Goal: Task Accomplishment & Management: Complete application form

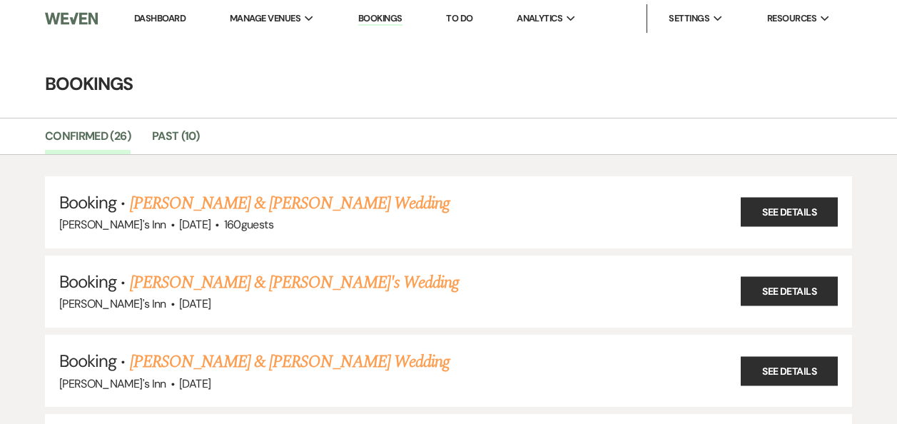
click at [194, 201] on link "[PERSON_NAME] & [PERSON_NAME] Wedding" at bounding box center [290, 204] width 320 height 26
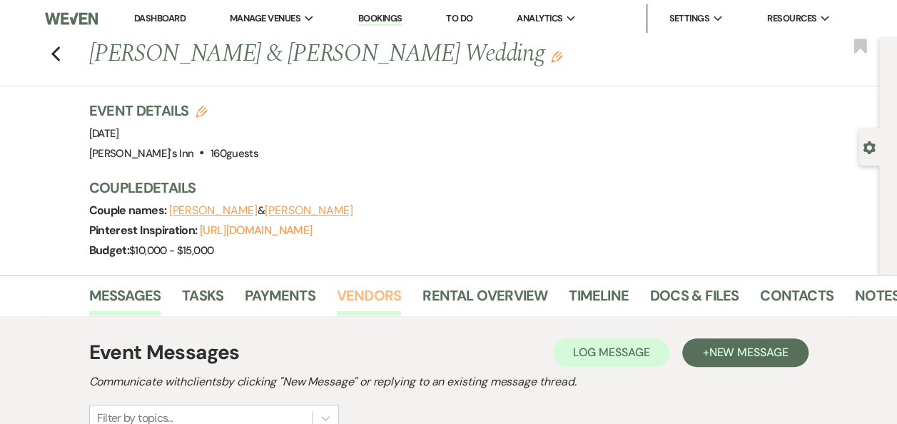
click at [365, 293] on link "Vendors" at bounding box center [369, 299] width 64 height 31
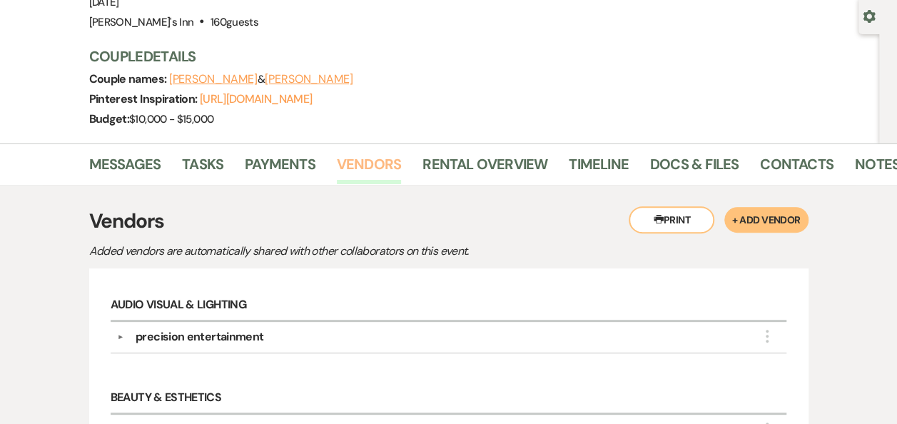
scroll to position [502, 0]
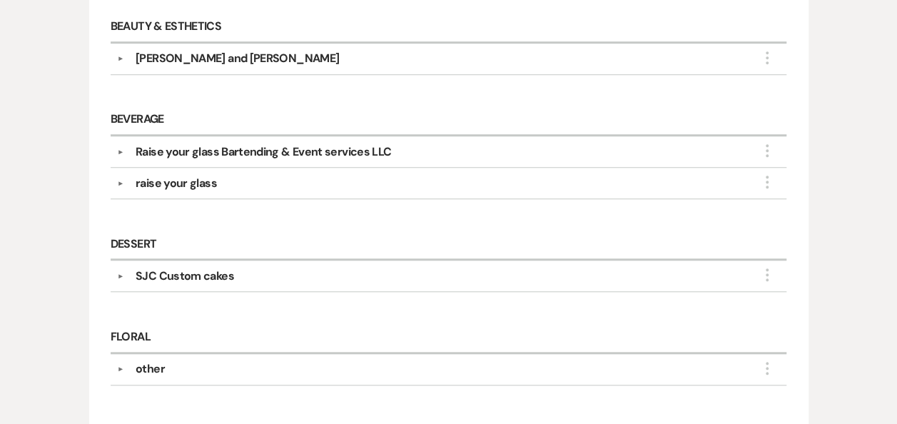
click at [248, 148] on div "Raise your glass Bartending & Event services LLC" at bounding box center [263, 151] width 255 height 17
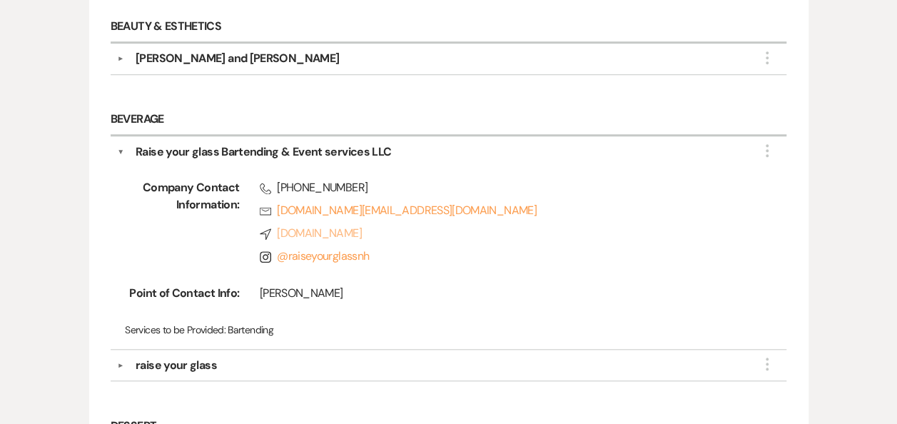
click at [390, 233] on link "Compass [DOMAIN_NAME]" at bounding box center [503, 233] width 487 height 17
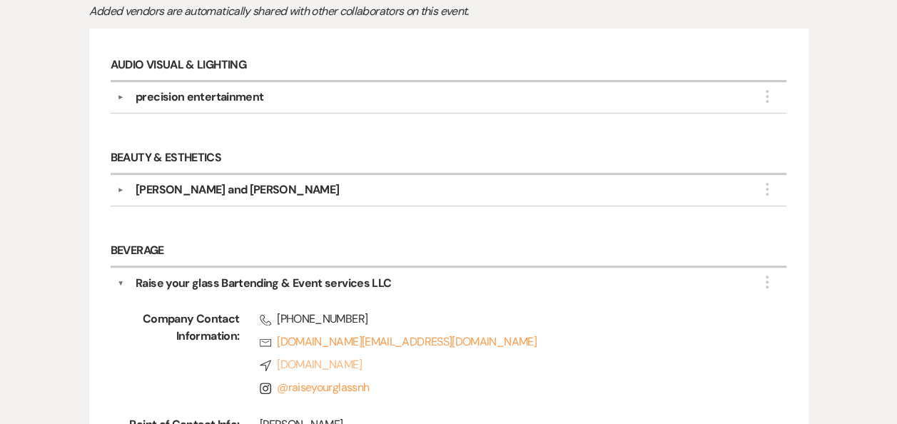
scroll to position [0, 0]
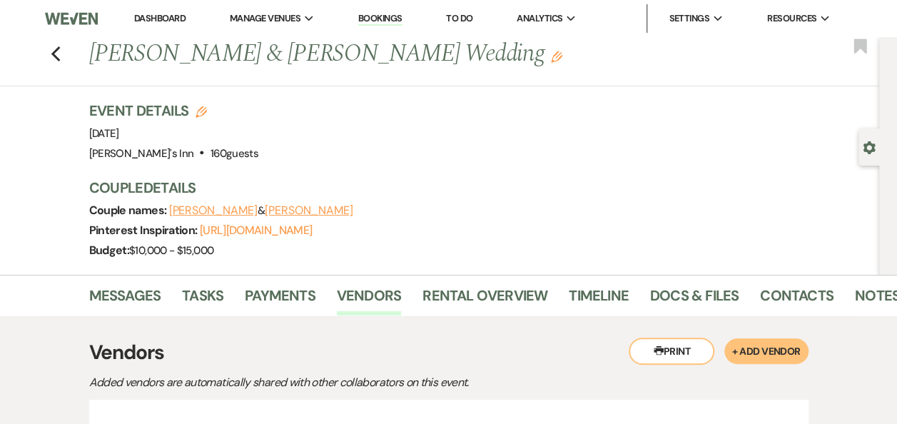
click at [64, 19] on img at bounding box center [71, 19] width 53 height 30
drag, startPoint x: 117, startPoint y: 26, endPoint x: 170, endPoint y: 6, distance: 56.5
click at [136, 24] on ul "Dashboard Manage Venues Expand [PERSON_NAME]'s Inn Bookings To Do Analytics Exp…" at bounding box center [482, 18] width 740 height 29
click at [170, 6] on li "Dashboard" at bounding box center [160, 18] width 66 height 29
click at [150, 26] on li "Dashboard" at bounding box center [160, 18] width 66 height 29
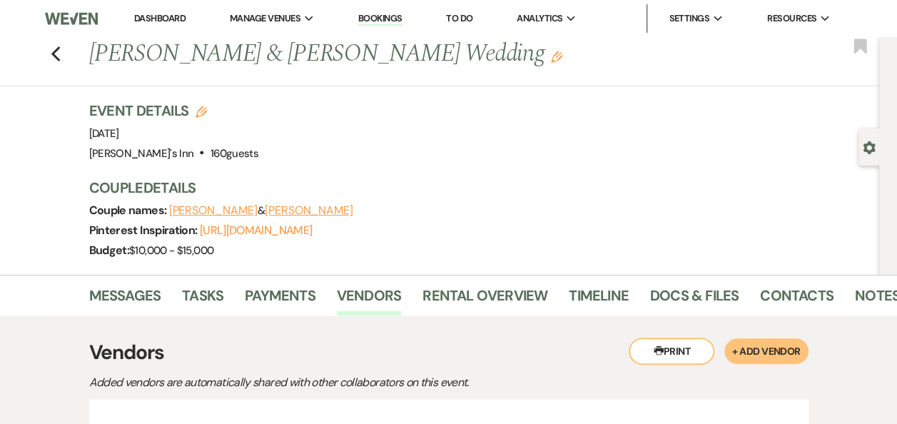
click at [160, 8] on li "Dashboard" at bounding box center [160, 18] width 66 height 29
click at [157, 17] on link "Dashboard" at bounding box center [159, 18] width 51 height 12
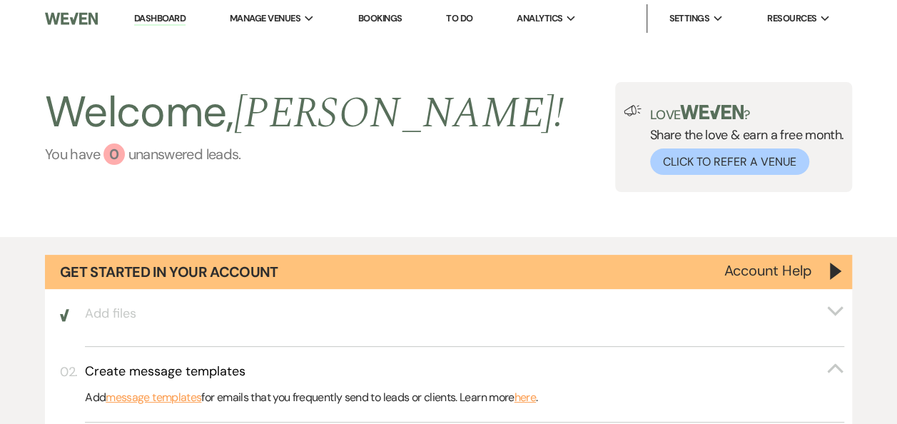
click at [168, 157] on link "You have 0 unanswered lead s ." at bounding box center [304, 153] width 519 height 21
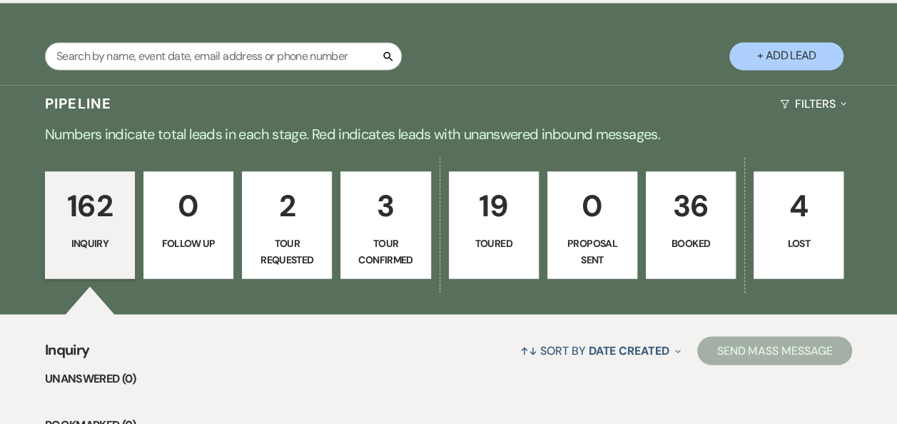
click at [774, 42] on button "+ Add Lead" at bounding box center [786, 56] width 114 height 28
select select "805"
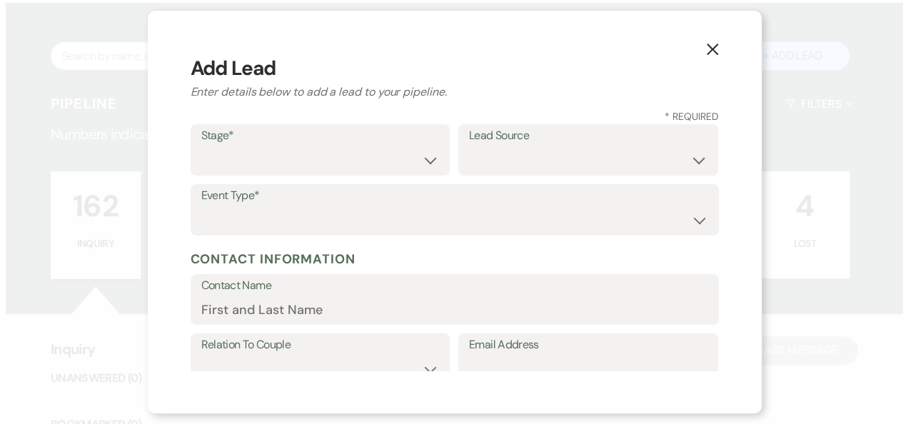
scroll to position [1087, 0]
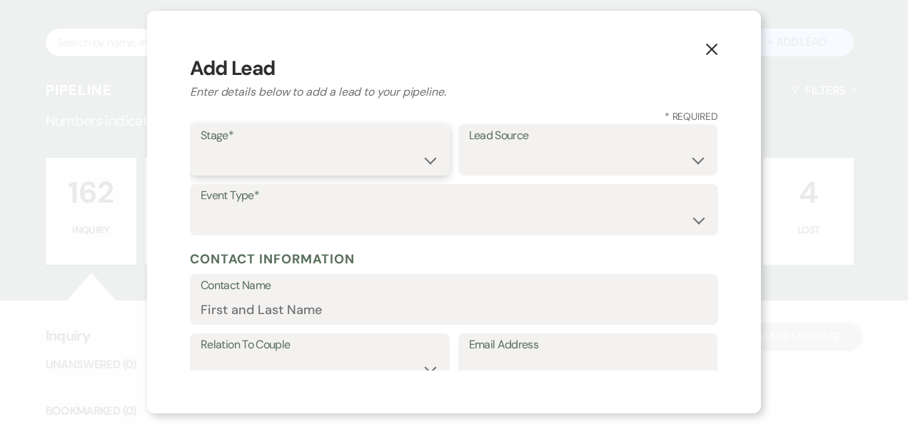
drag, startPoint x: 255, startPoint y: 150, endPoint x: 258, endPoint y: 167, distance: 17.3
click at [255, 150] on select "Inquiry Follow Up Tour Requested Tour Confirmed Toured Proposal Sent Booked Lost" at bounding box center [320, 160] width 238 height 28
select select "1"
click at [201, 146] on select "Inquiry Follow Up Tour Requested Tour Confirmed Toured Proposal Sent Booked Lost" at bounding box center [320, 160] width 238 height 28
click at [569, 167] on select "Weven Venue Website Instagram Facebook Pinterest Google The Knot Wedding Wire H…" at bounding box center [588, 160] width 238 height 28
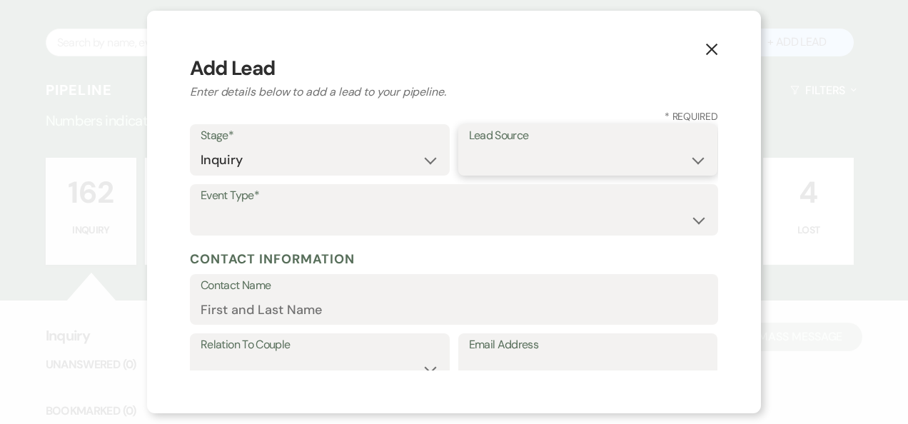
select select "22"
click at [469, 146] on select "Weven Venue Website Instagram Facebook Pinterest Google The Knot Wedding Wire H…" at bounding box center [588, 160] width 238 height 28
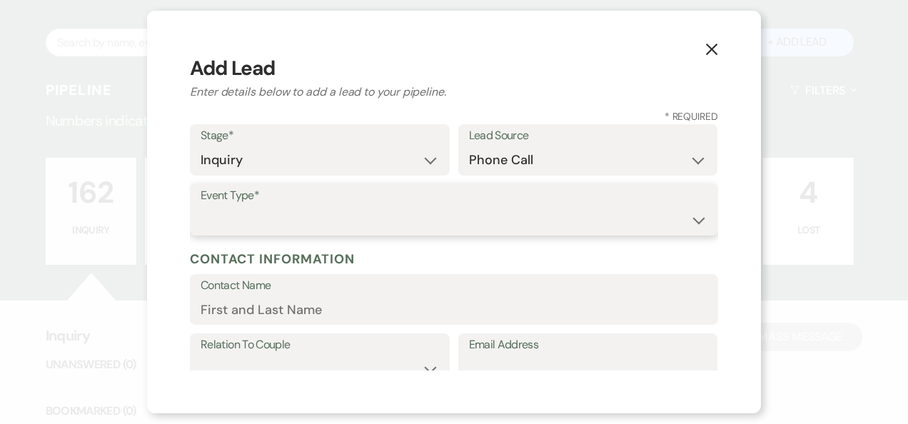
click at [271, 213] on select "Wedding Anniversary Party Baby Shower Bachelorette / Bachelor Party Birthday Pa…" at bounding box center [454, 220] width 507 height 28
select select "1"
click at [201, 206] on select "Wedding Anniversary Party Baby Shower Bachelorette / Bachelor Party Birthday Pa…" at bounding box center [454, 220] width 507 height 28
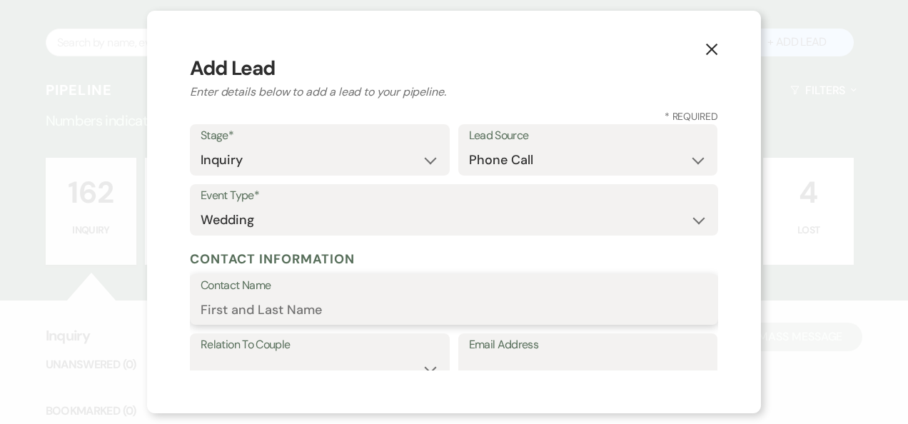
click at [242, 300] on input "Contact Name" at bounding box center [454, 309] width 507 height 28
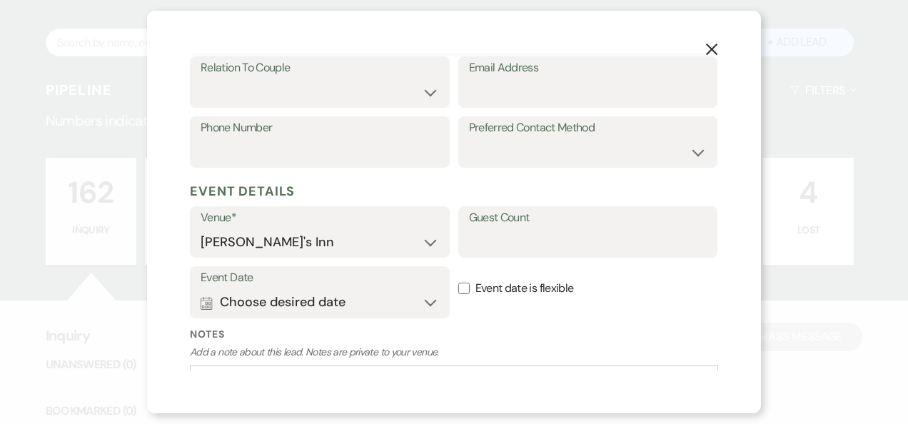
scroll to position [0, 0]
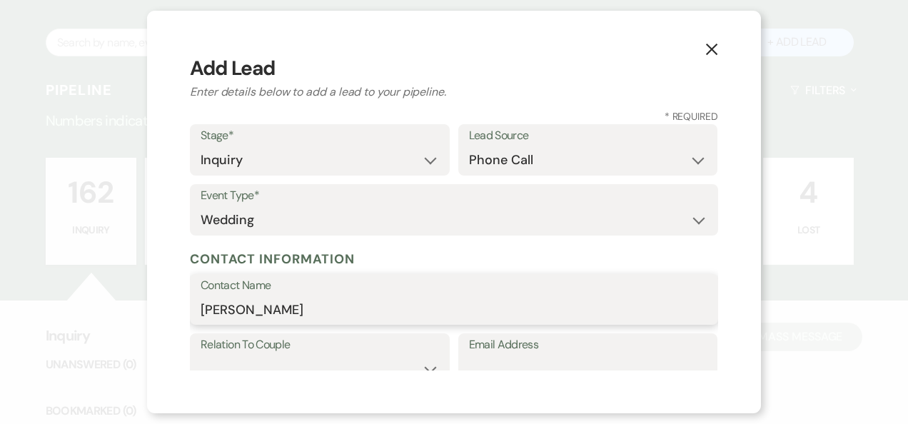
type input "[PERSON_NAME]"
click at [305, 355] on label "Relation To Couple" at bounding box center [320, 345] width 238 height 21
click at [314, 350] on label "Relation To Couple" at bounding box center [320, 345] width 238 height 21
click at [313, 358] on select "Couple Planner Parent of Couple Family Member Friend Other" at bounding box center [320, 369] width 238 height 28
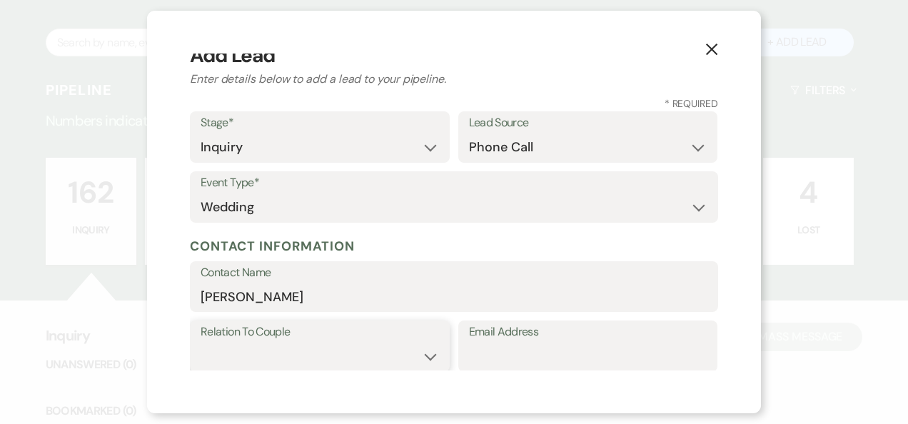
select select "1"
click at [201, 343] on select "Couple Planner Parent of Couple Family Member Friend Other" at bounding box center [320, 357] width 238 height 28
click at [555, 353] on input "Email Address" at bounding box center [588, 357] width 238 height 28
paste input "[PERSON_NAME][EMAIL_ADDRESS][DOMAIN_NAME]"
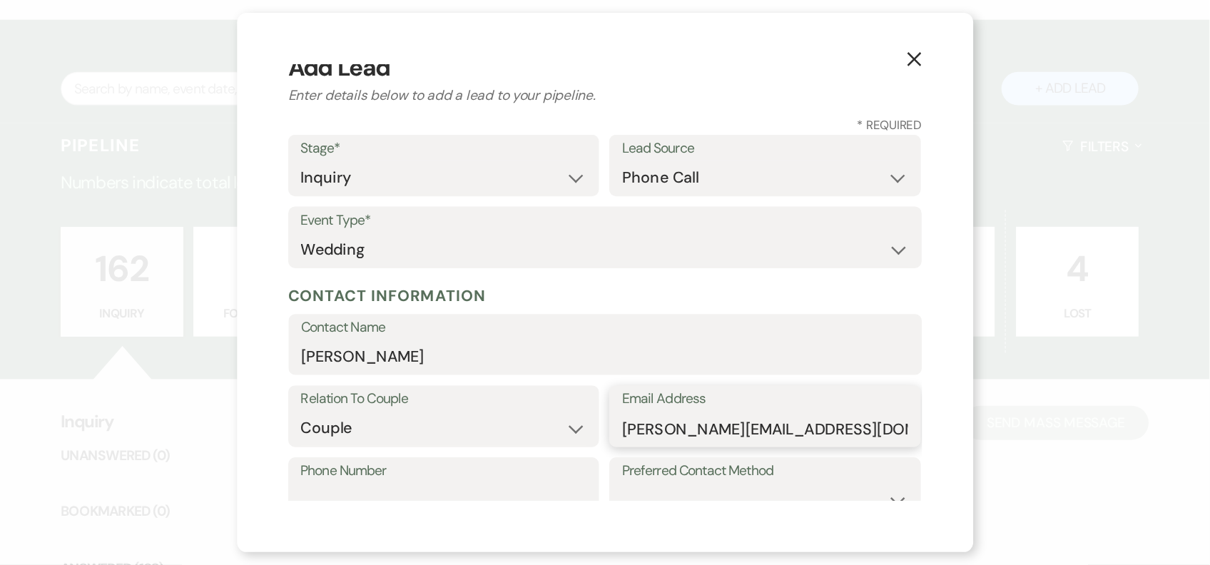
scroll to position [389, 0]
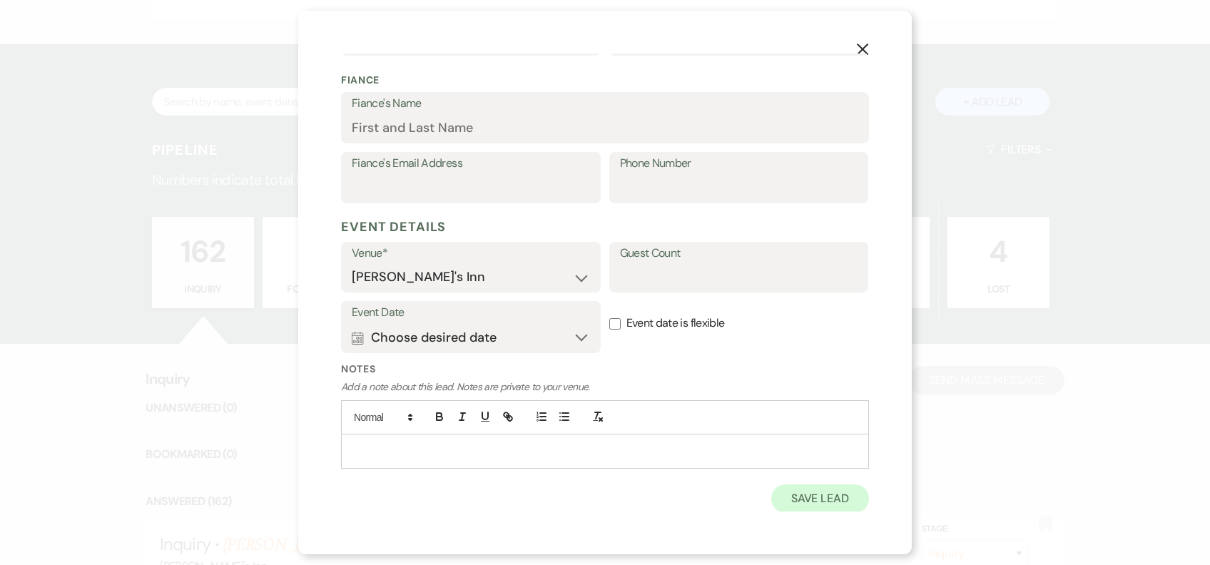
type input "[PERSON_NAME][EMAIL_ADDRESS][DOMAIN_NAME]"
click at [811, 423] on button "Save Lead" at bounding box center [820, 499] width 98 height 29
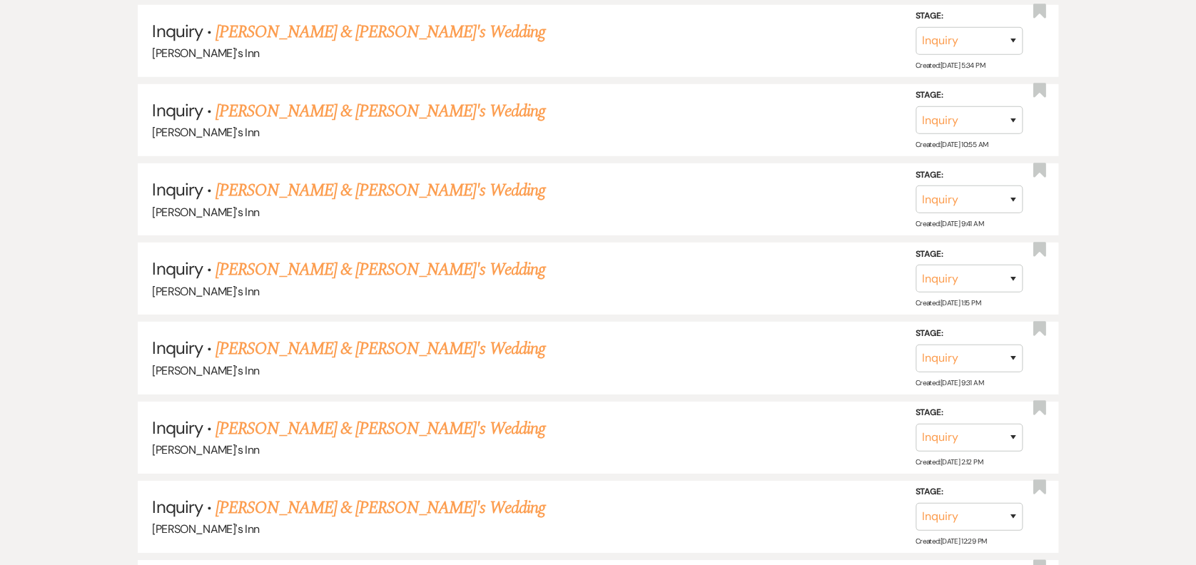
scroll to position [1581, 0]
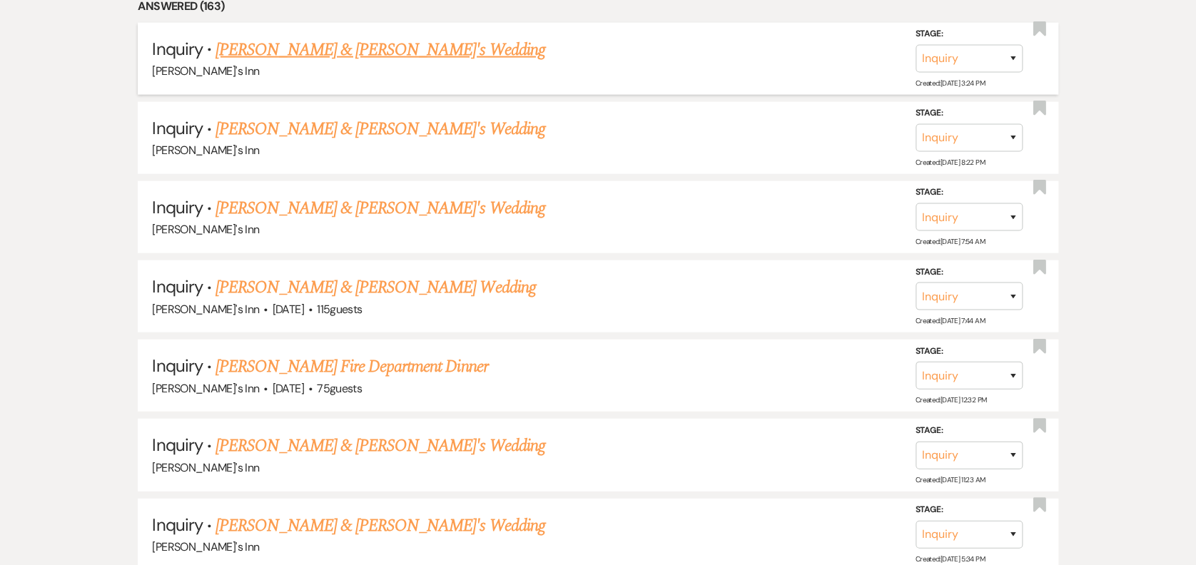
click at [277, 56] on link "[PERSON_NAME] & [PERSON_NAME]'s Wedding" at bounding box center [381, 50] width 330 height 26
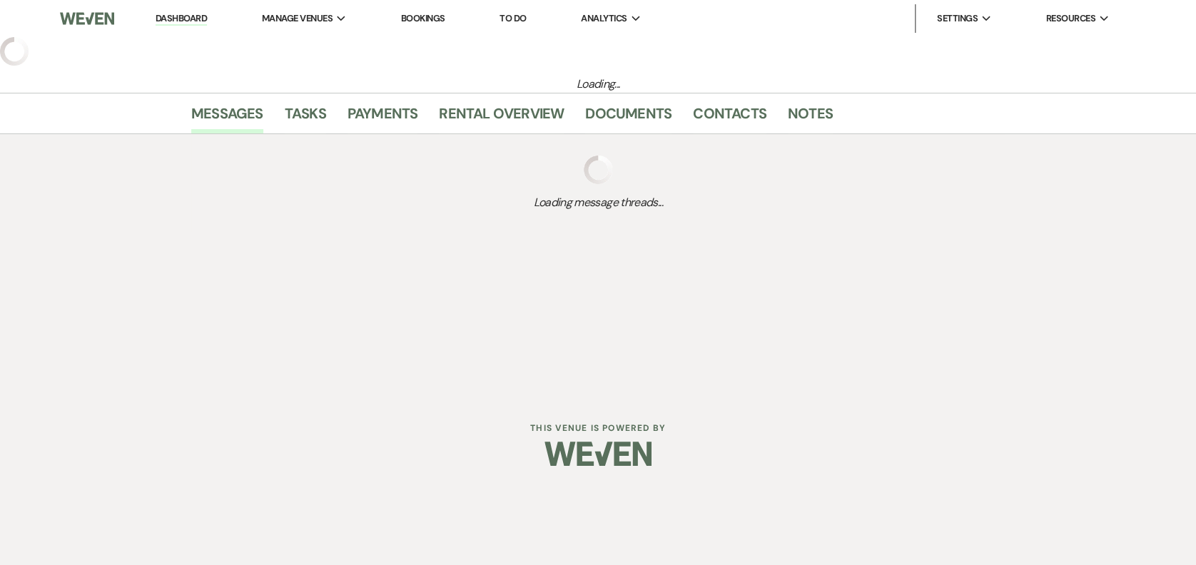
select select "22"
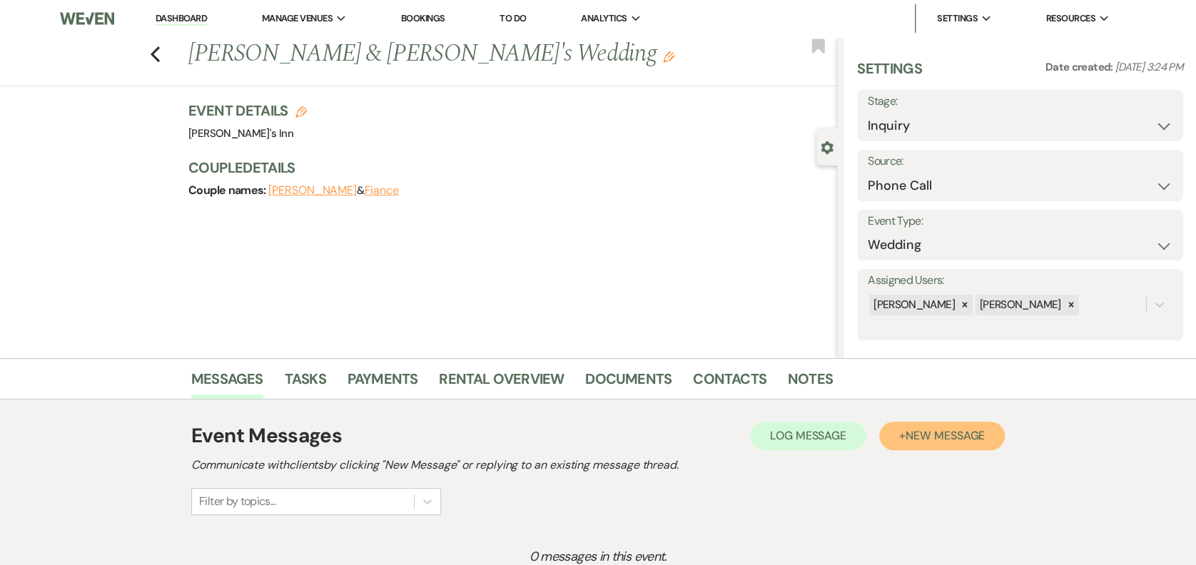
click at [896, 423] on span "New Message" at bounding box center [945, 435] width 79 height 15
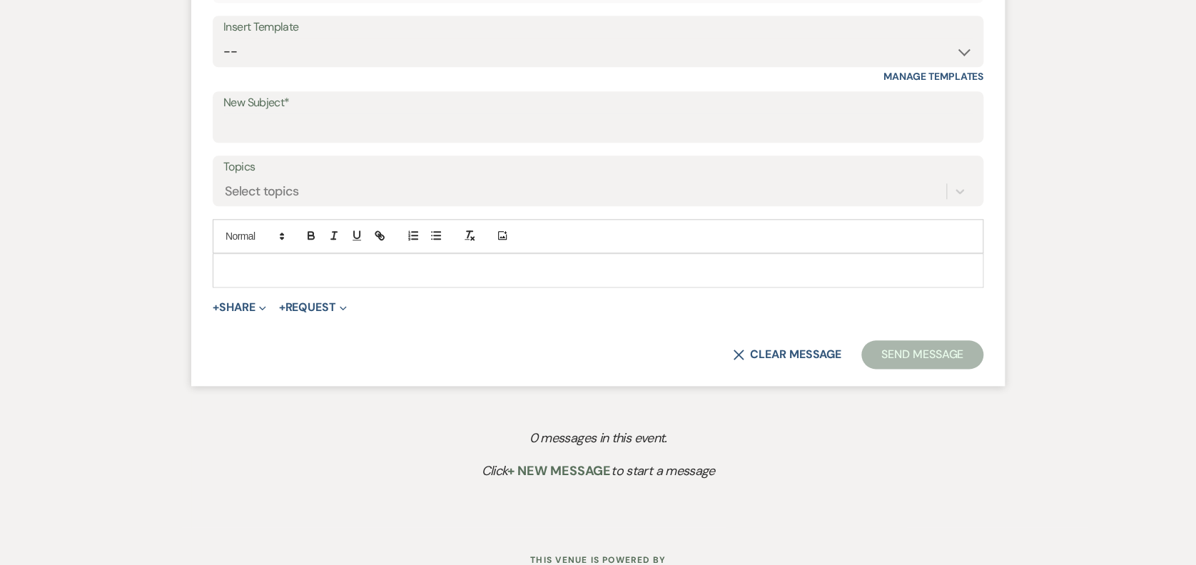
scroll to position [711, 0]
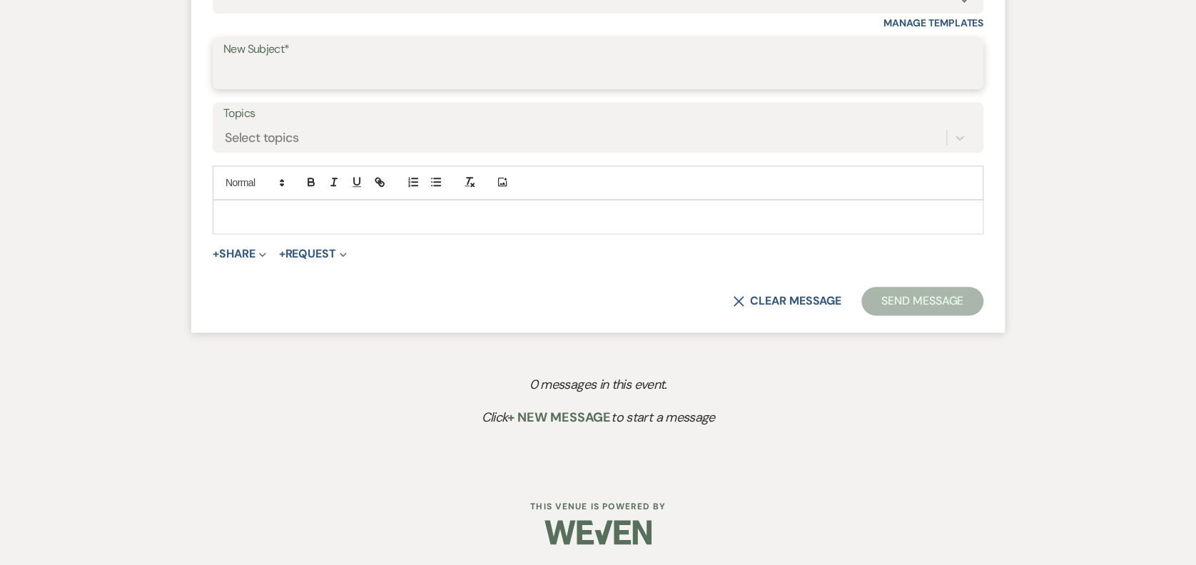
drag, startPoint x: 270, startPoint y: 80, endPoint x: 311, endPoint y: 54, distance: 48.1
click at [274, 66] on input "New Subject*" at bounding box center [597, 74] width 749 height 28
click at [833, 138] on div "Select topics" at bounding box center [584, 137] width 723 height 25
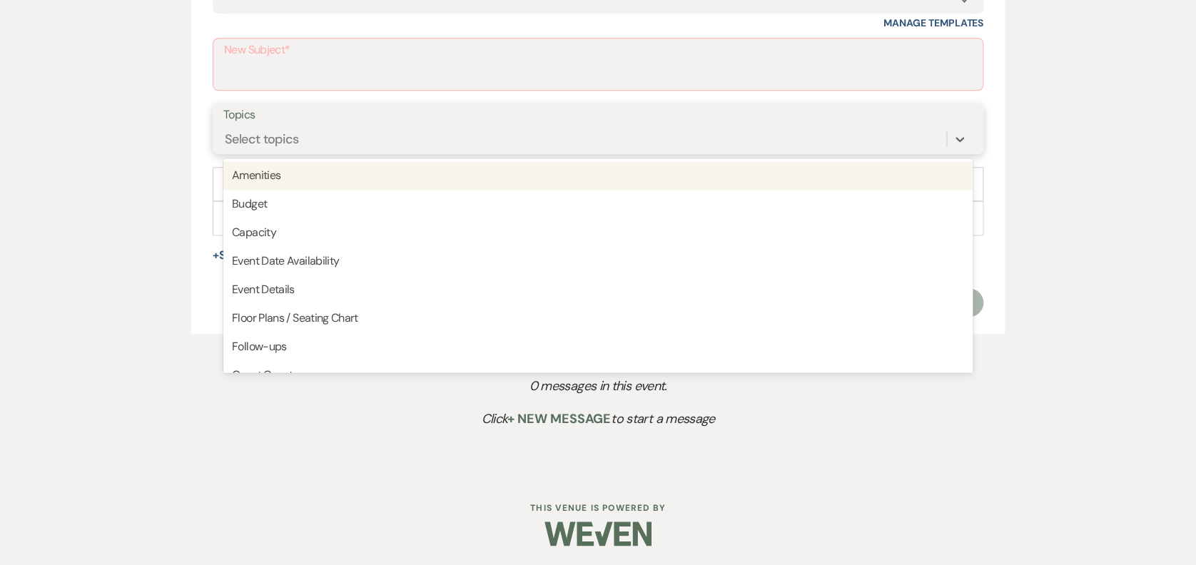
scroll to position [217, 0]
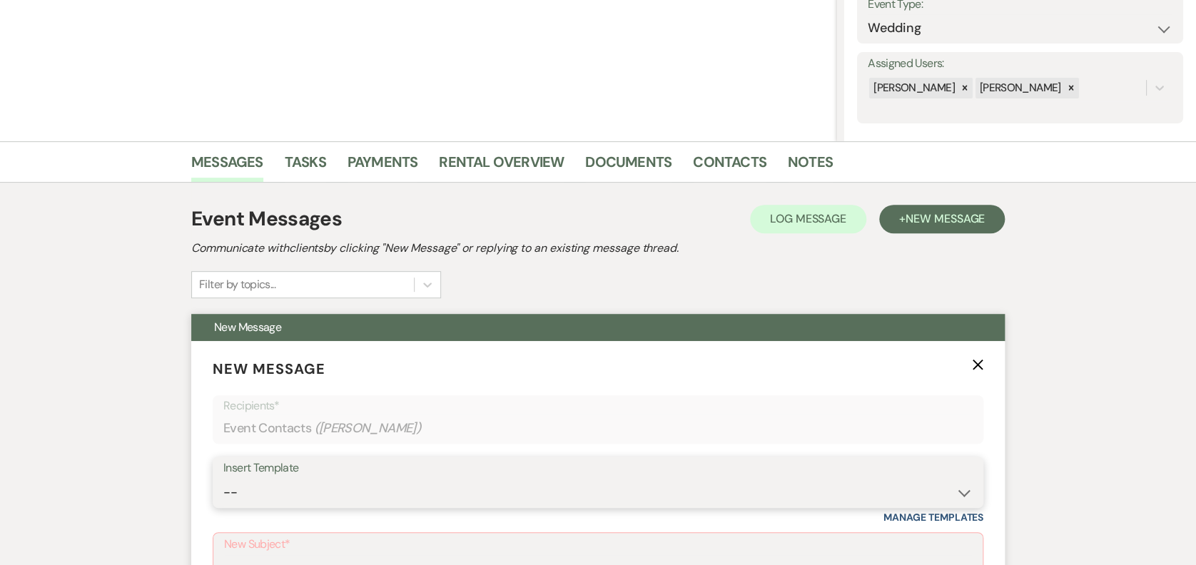
click at [325, 423] on select "-- Weven Planning Portal Introduction (Booked Events) Initial Inquiry Response …" at bounding box center [597, 493] width 749 height 28
select select "4417"
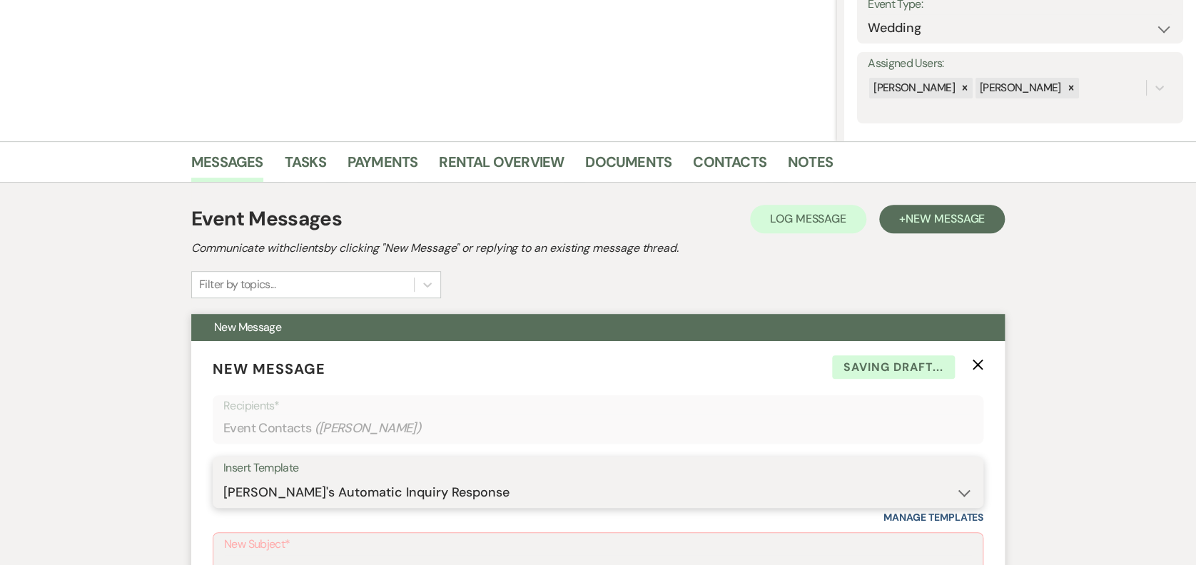
click at [223, 423] on select "-- Weven Planning Portal Introduction (Booked Events) Initial Inquiry Response …" at bounding box center [597, 493] width 749 height 28
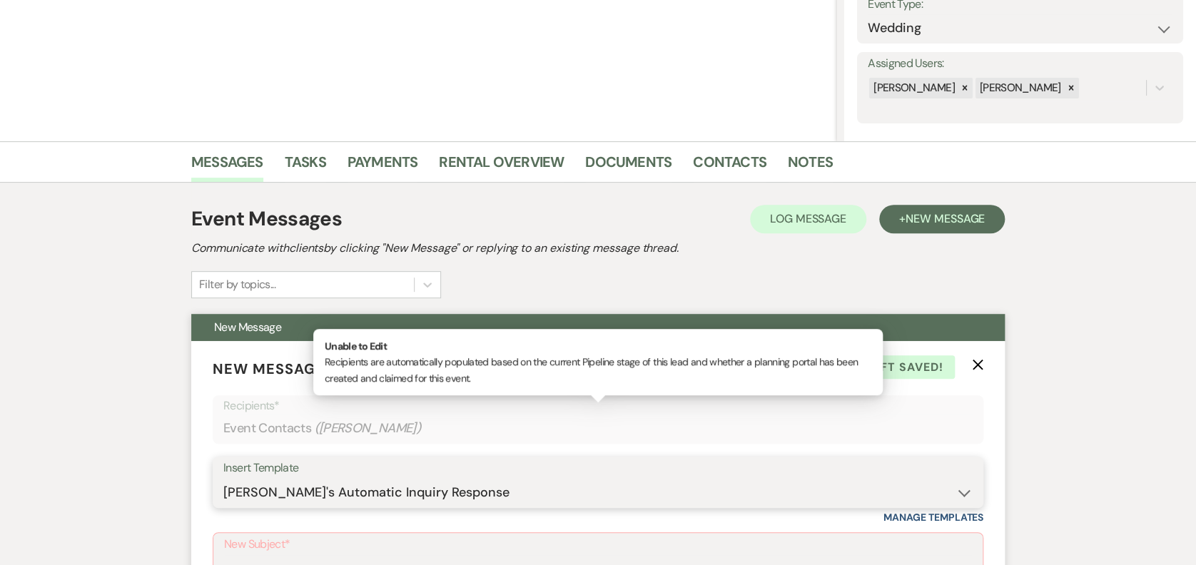
type input "Wedding Inquiry!"
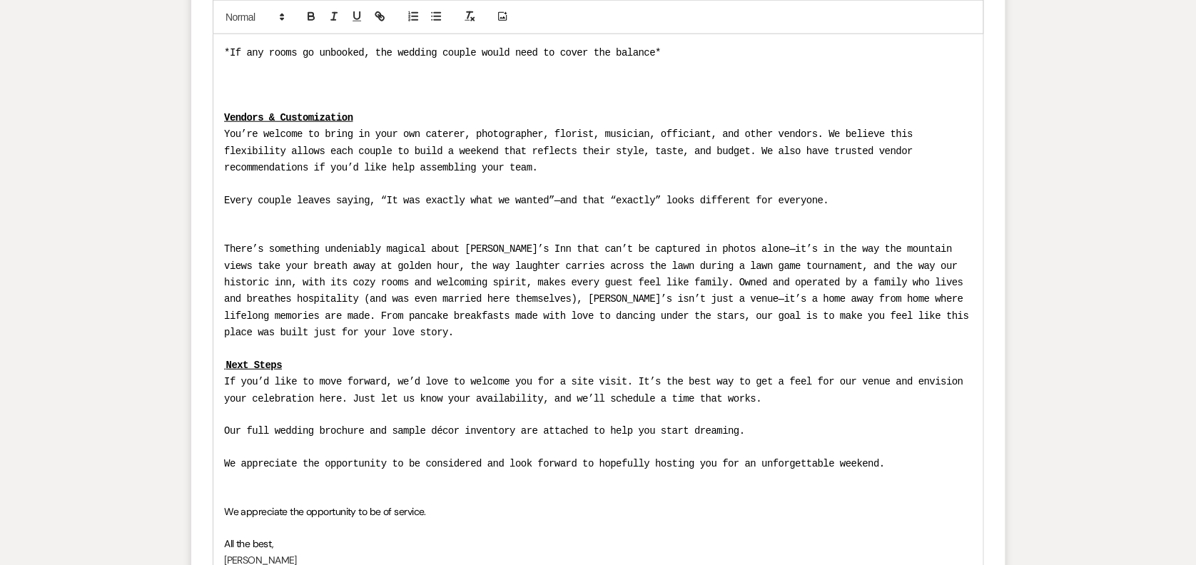
scroll to position [2186, 0]
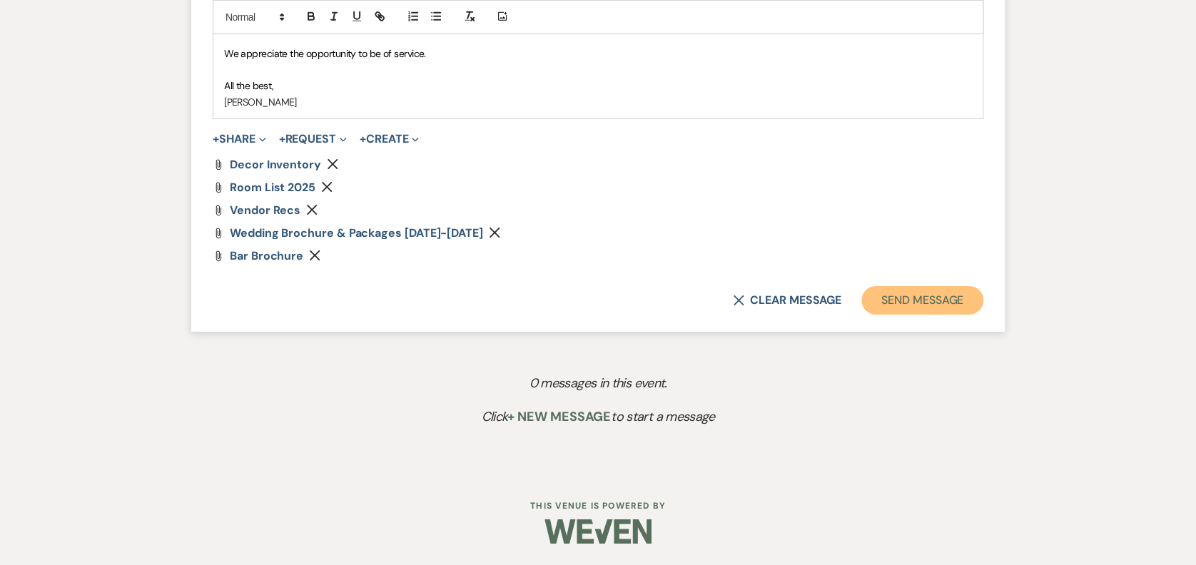
click at [896, 299] on button "Send Message" at bounding box center [922, 300] width 122 height 29
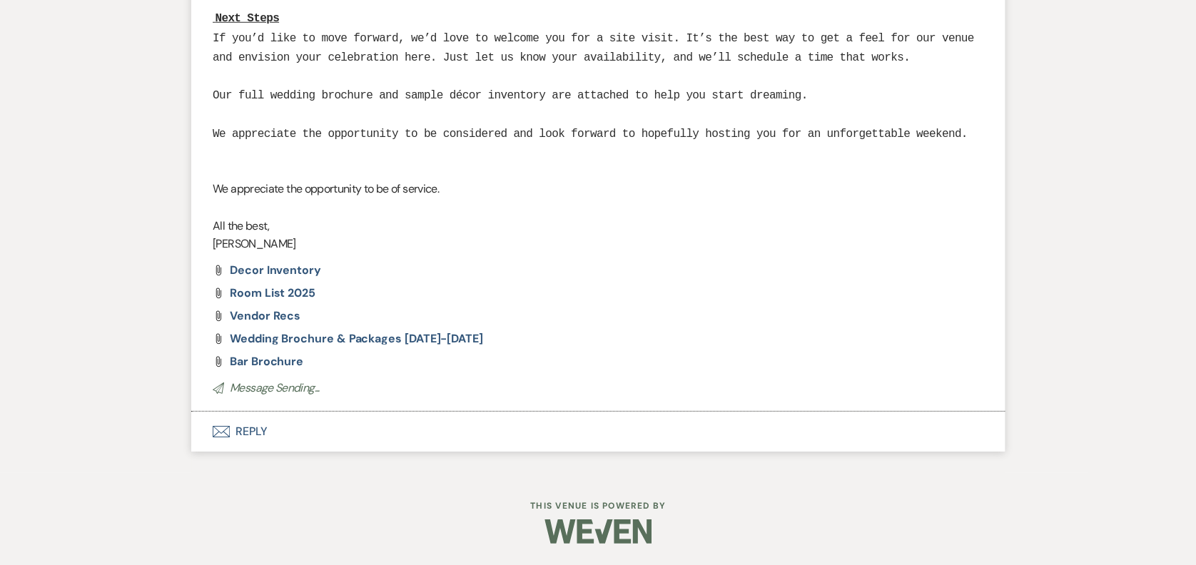
scroll to position [1490, 0]
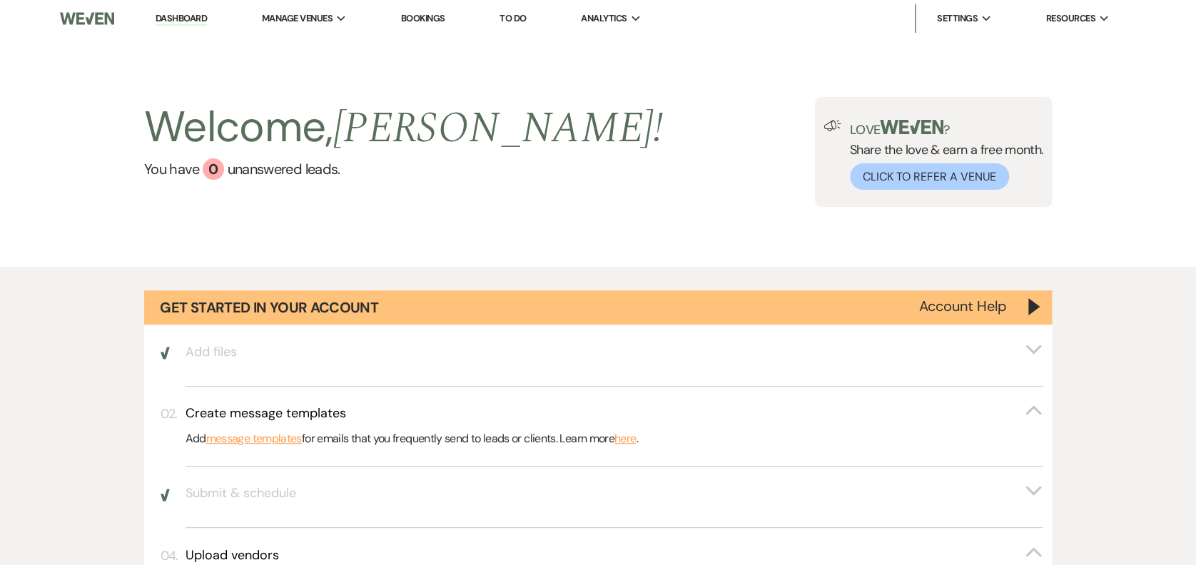
drag, startPoint x: 22, startPoint y: 6, endPoint x: 23, endPoint y: 16, distance: 10.0
click at [18, 14] on nav "Dashboard Manage Venues Expand [PERSON_NAME]'s Inn Bookings To Do Analytics Exp…" at bounding box center [598, 18] width 1196 height 37
click at [78, 36] on link at bounding box center [87, 18] width 54 height 37
